Goal: Find contact information: Find contact information

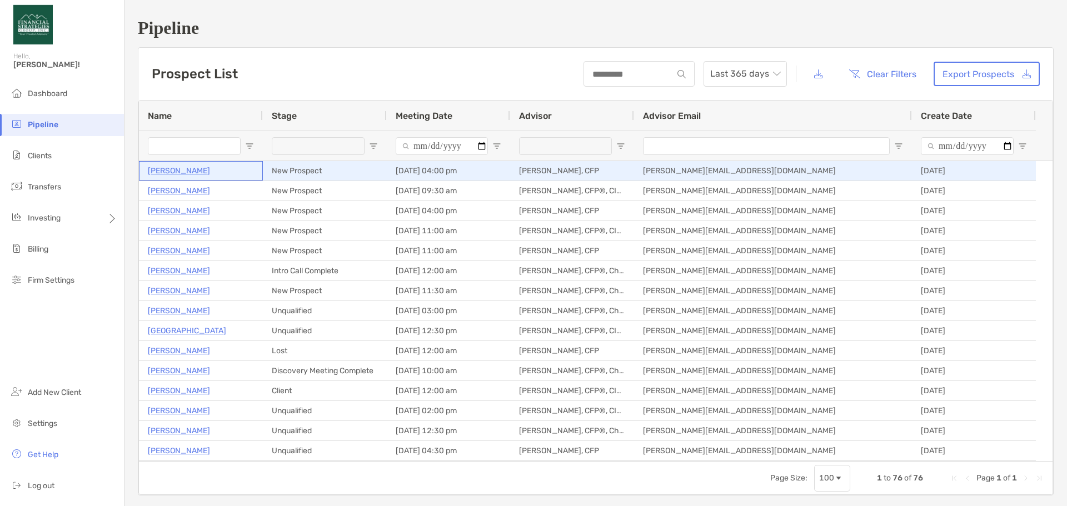
click at [183, 173] on p "[PERSON_NAME]" at bounding box center [179, 171] width 62 height 14
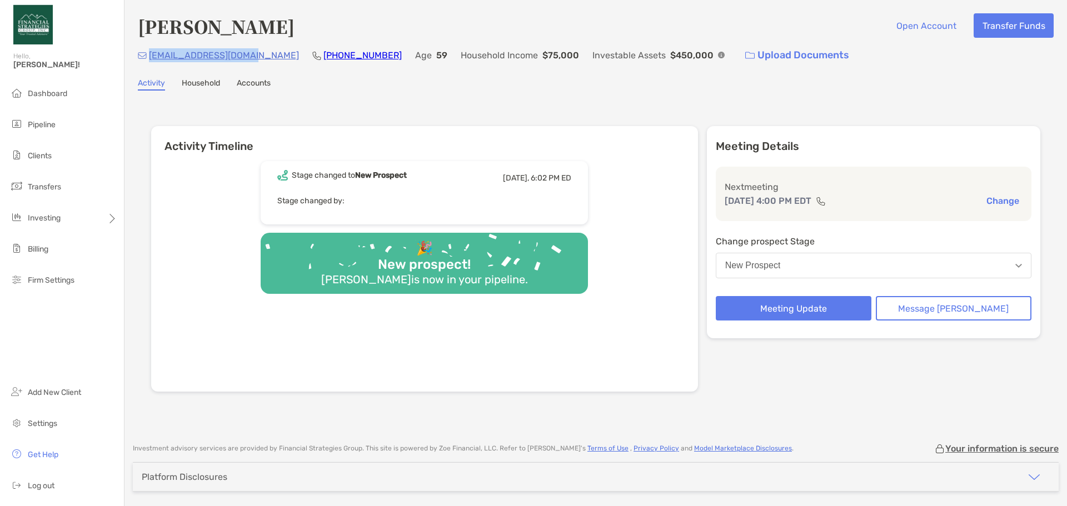
drag, startPoint x: 256, startPoint y: 54, endPoint x: 148, endPoint y: 53, distance: 107.2
click at [148, 53] on div "leafman1010@yahoo.com (586) 789-5608 Age 59 Household Income $75,000 Investable…" at bounding box center [595, 55] width 915 height 24
copy p "[EMAIL_ADDRESS][DOMAIN_NAME]"
drag, startPoint x: 346, startPoint y: 55, endPoint x: 277, endPoint y: 53, distance: 68.9
click at [277, 53] on div "leafman1010@yahoo.com (586) 789-5608 Age 59 Household Income $75,000 Investable…" at bounding box center [595, 55] width 915 height 24
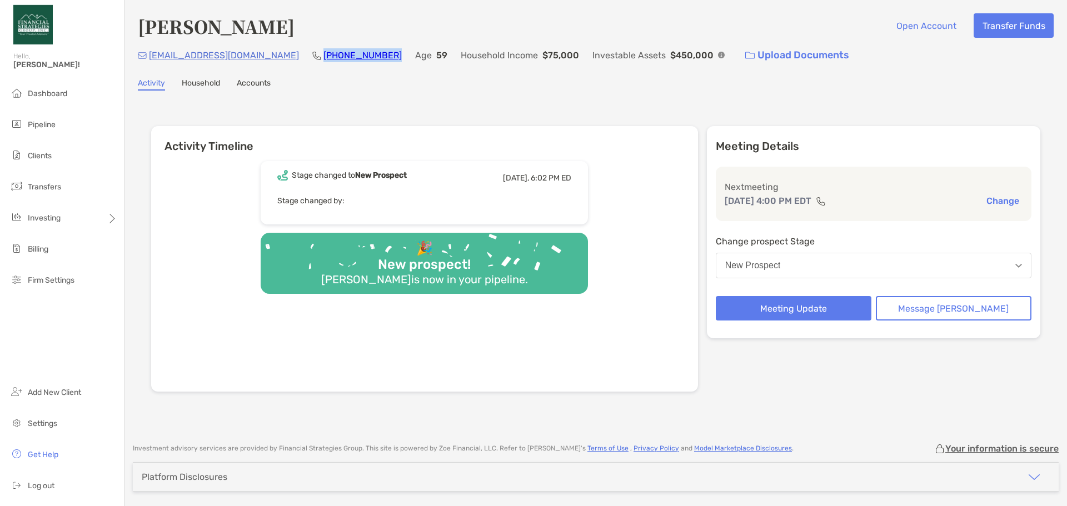
copy link "[PHONE_NUMBER]"
